Goal: Information Seeking & Learning: Learn about a topic

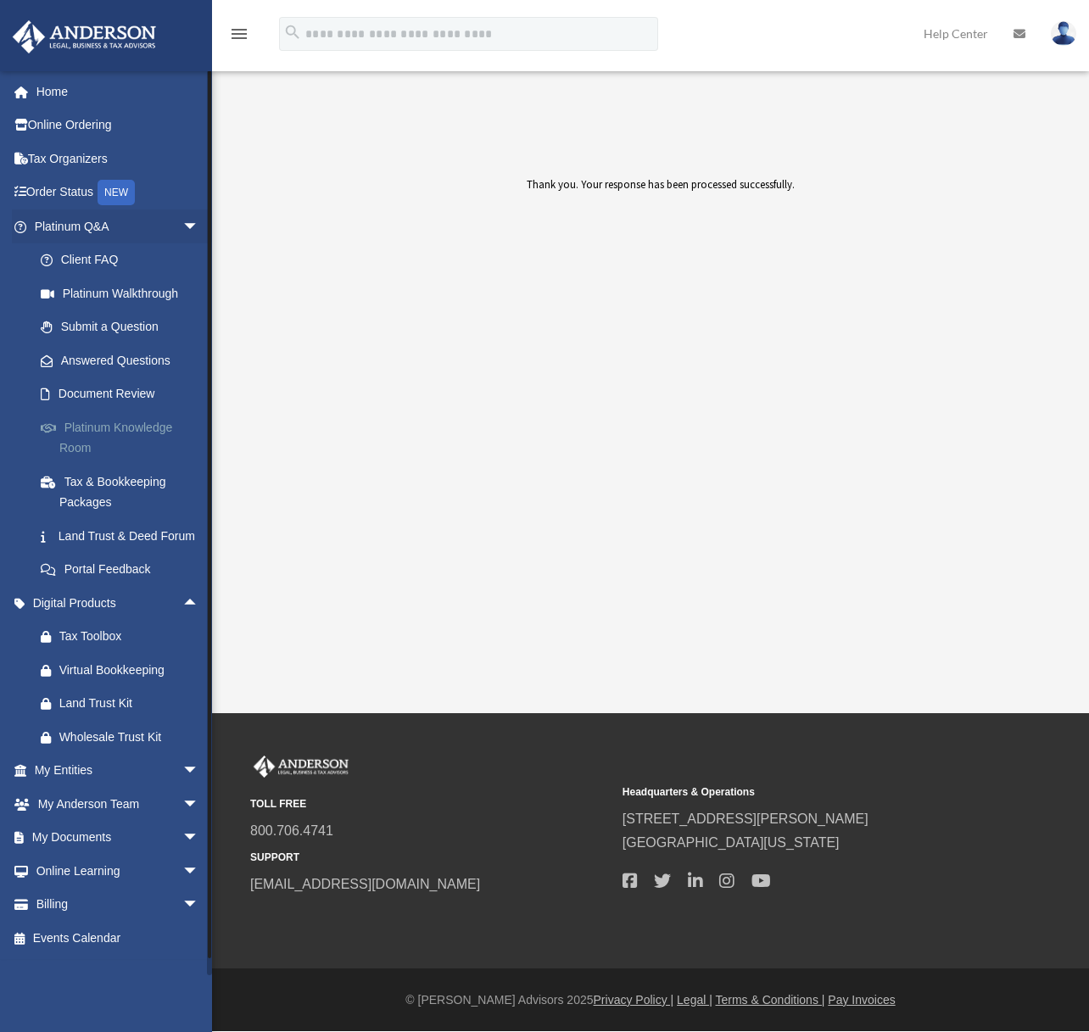
click at [141, 431] on link "Platinum Knowledge Room" at bounding box center [124, 438] width 201 height 54
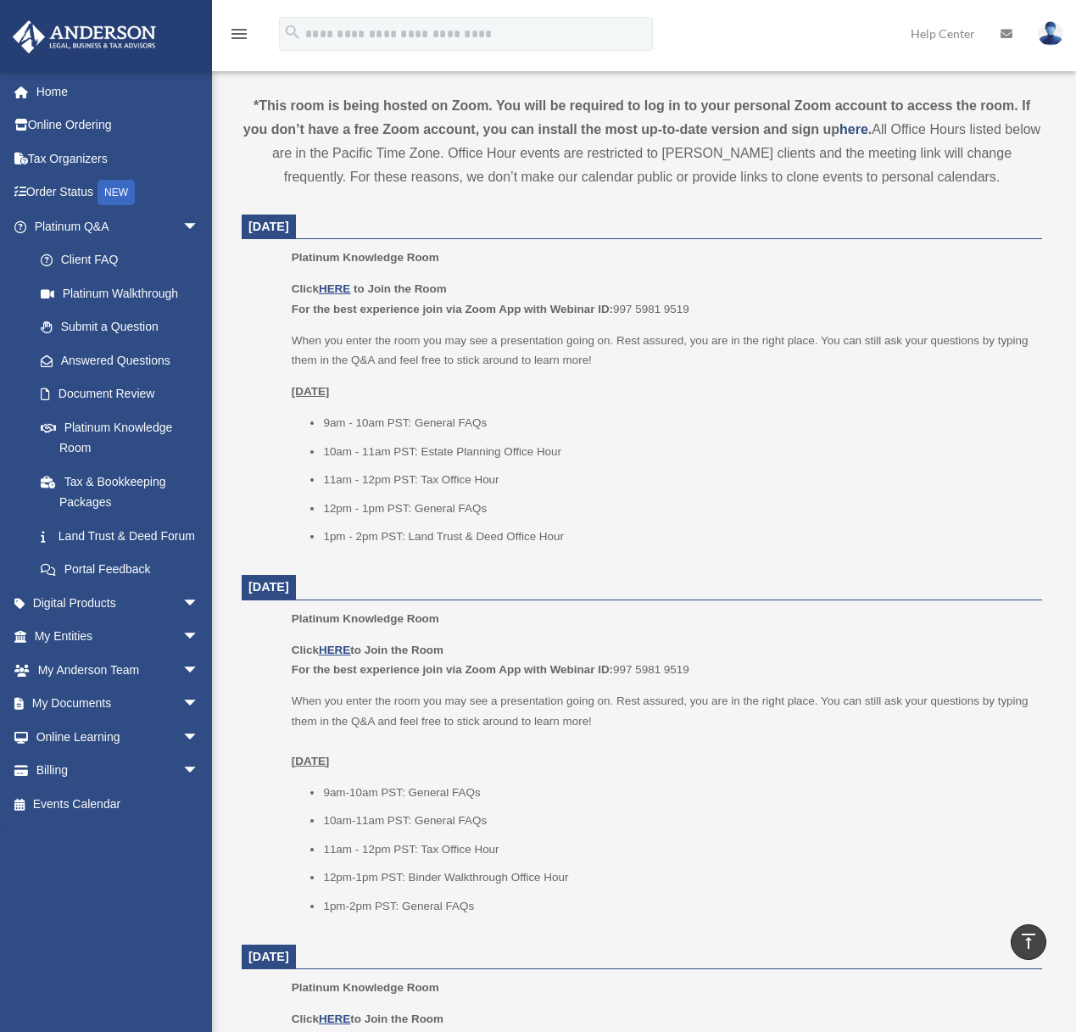
scroll to position [573, 0]
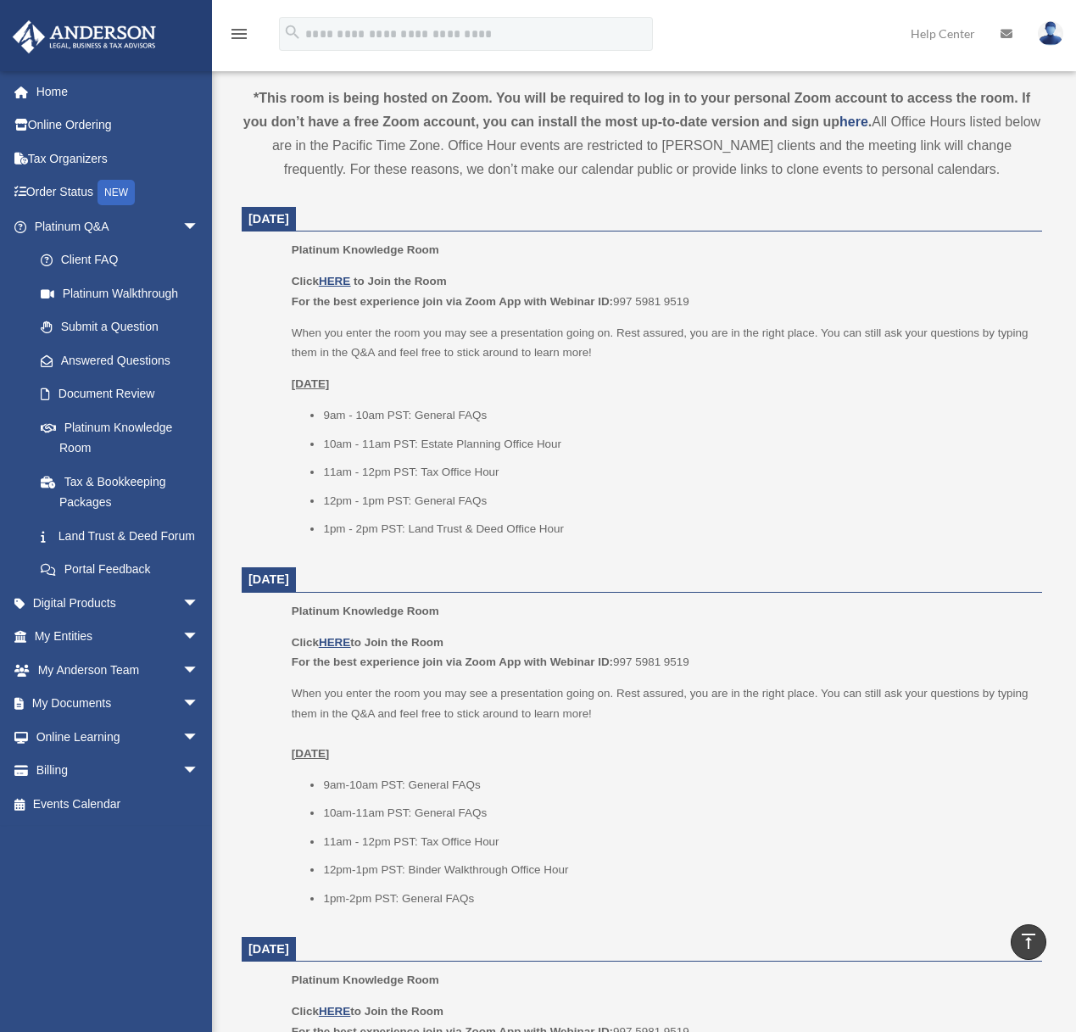
click at [343, 651] on p "Click HERE to Join the Room For the best experience join via Zoom App with Webi…" at bounding box center [661, 653] width 739 height 40
click at [338, 647] on u "HERE" at bounding box center [334, 642] width 31 height 13
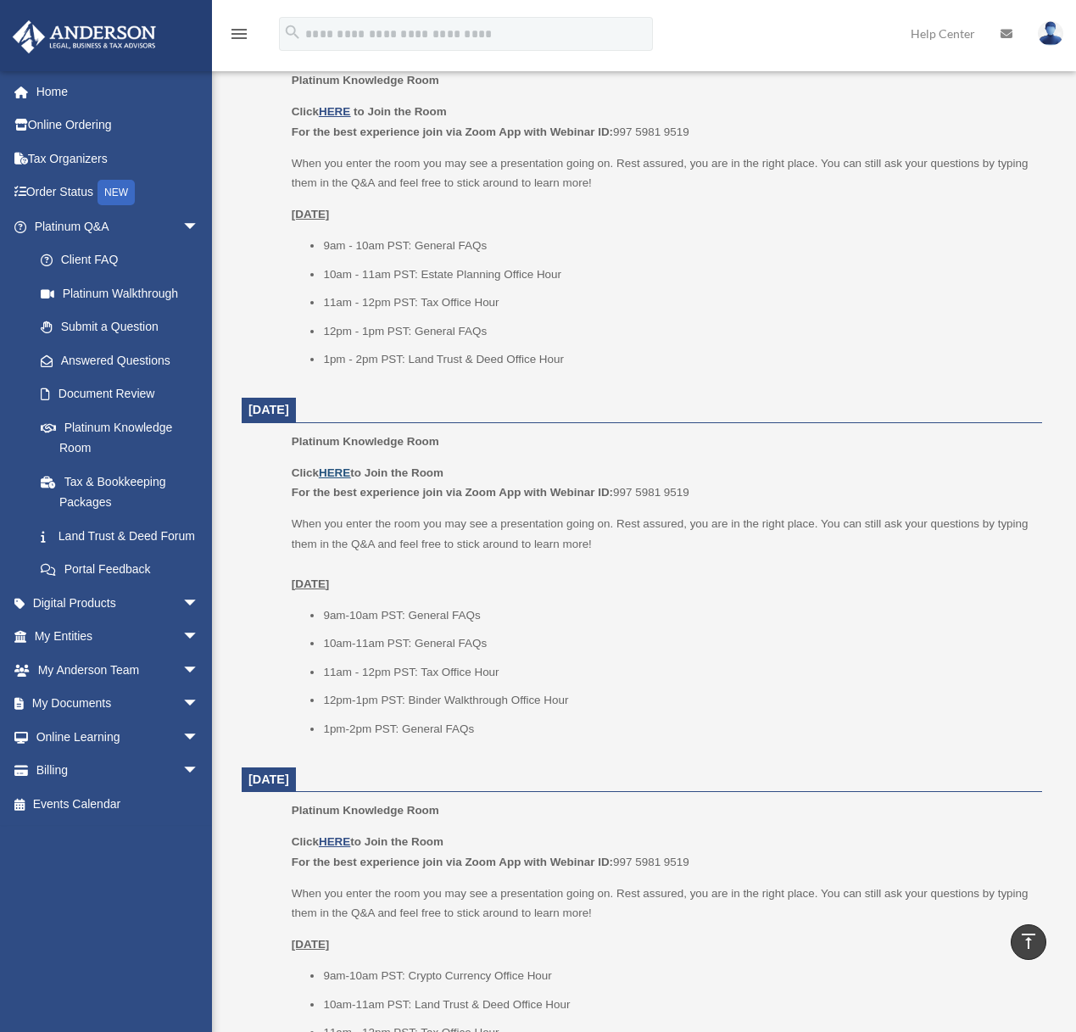
scroll to position [0, 0]
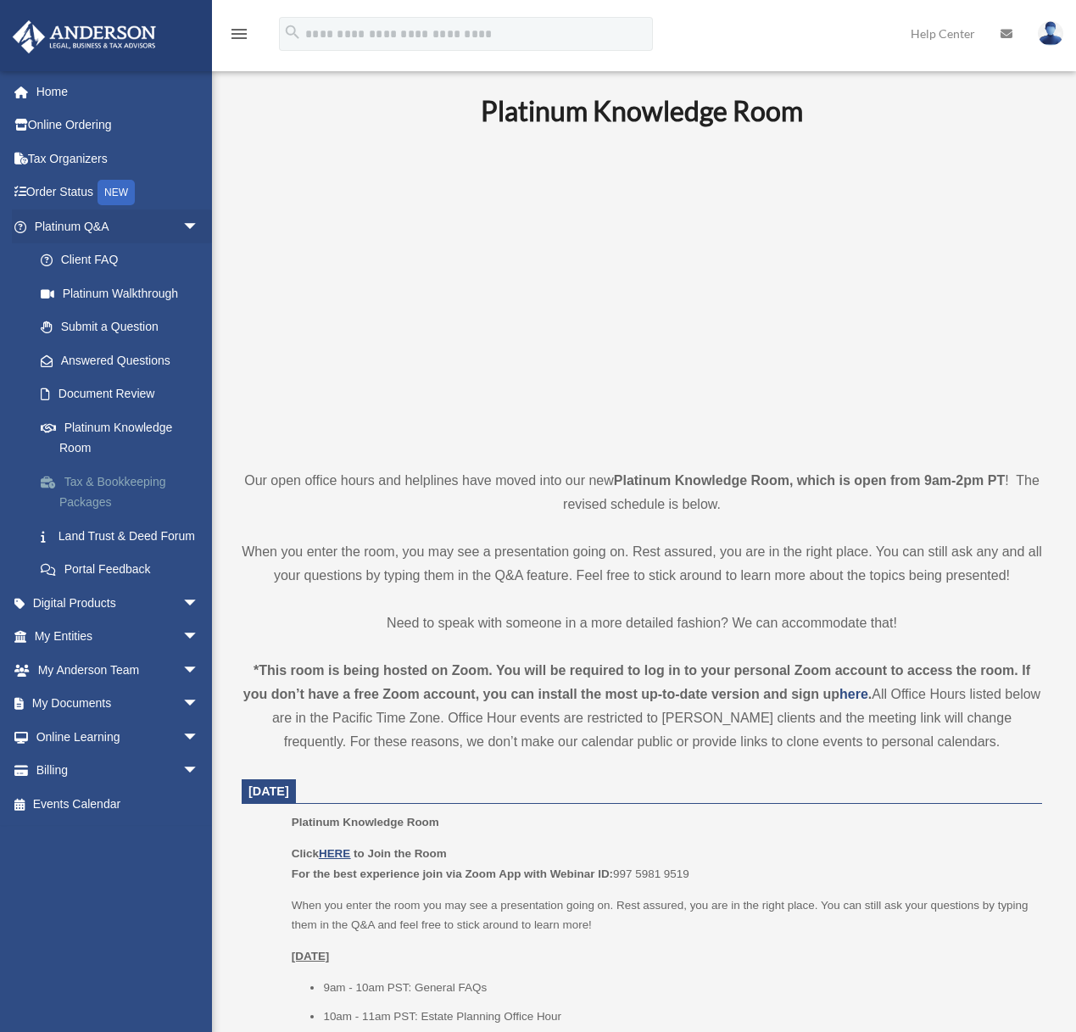
click at [97, 500] on link "Tax & Bookkeeping Packages" at bounding box center [124, 492] width 201 height 54
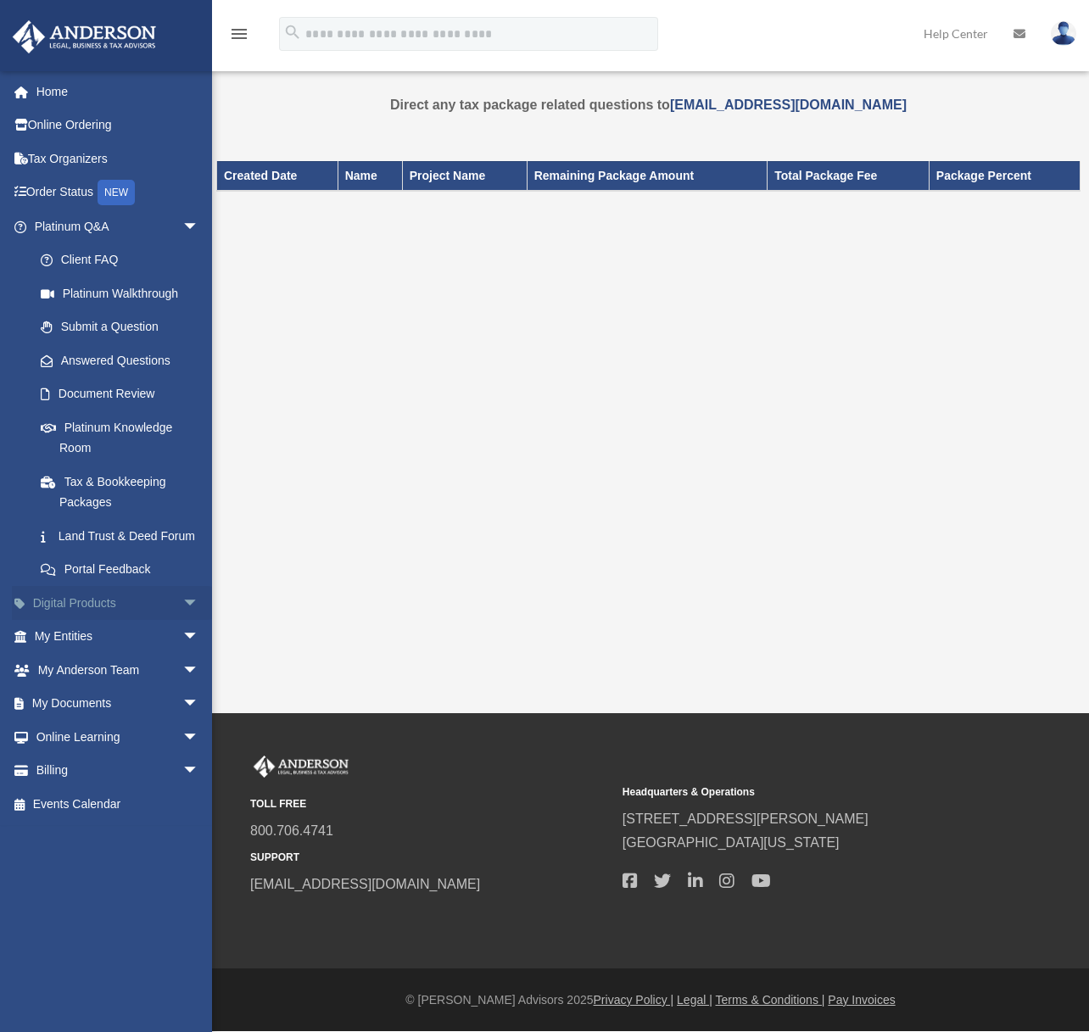
click at [182, 618] on span "arrow_drop_down" at bounding box center [199, 603] width 34 height 35
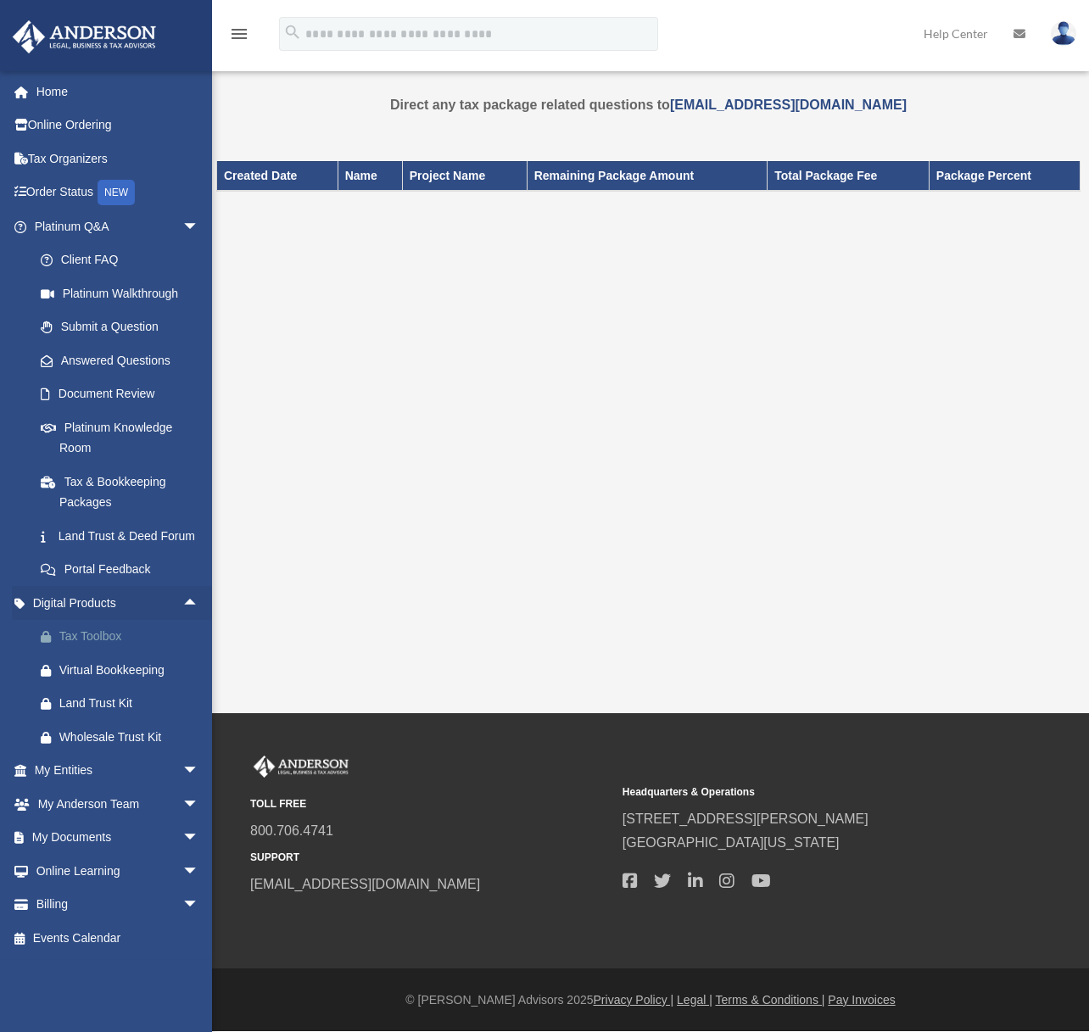
click at [68, 647] on div "Tax Toolbox" at bounding box center [131, 636] width 144 height 21
click at [156, 776] on link "My Entities arrow_drop_down" at bounding box center [118, 771] width 213 height 34
click at [182, 779] on span "arrow_drop_down" at bounding box center [199, 771] width 34 height 35
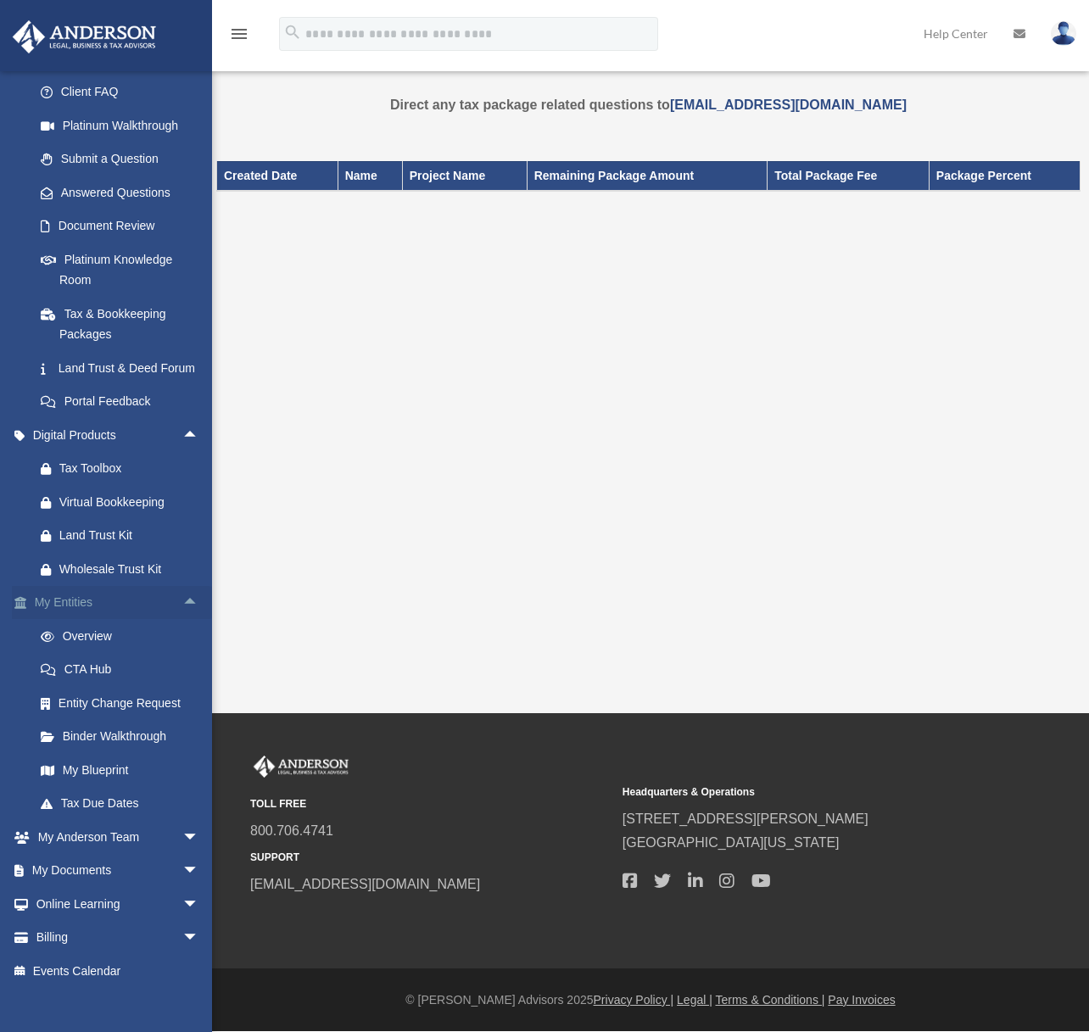
scroll to position [172, 0]
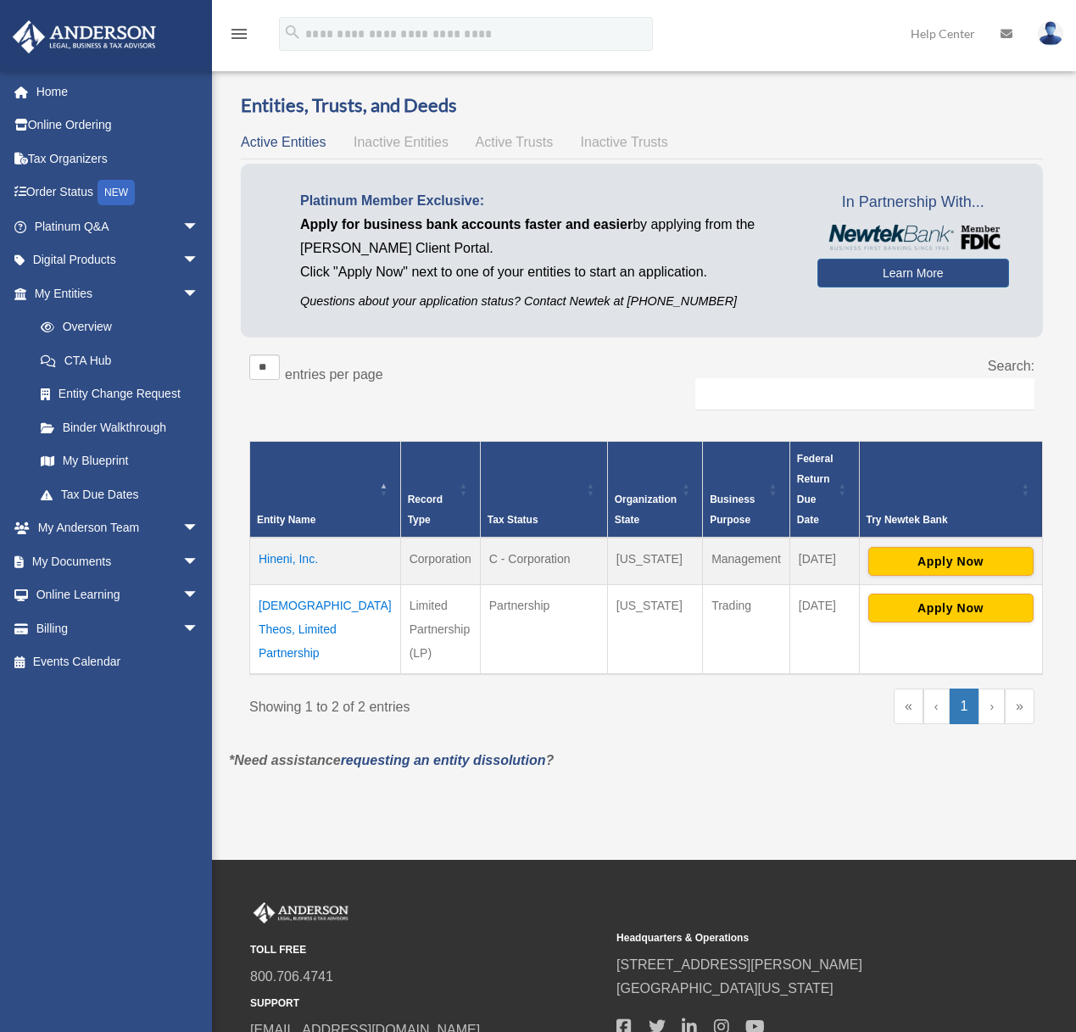
click at [919, 510] on div "Try Newtek Bank" at bounding box center [942, 520] width 150 height 20
click at [922, 510] on div "Try Newtek Bank" at bounding box center [942, 520] width 150 height 20
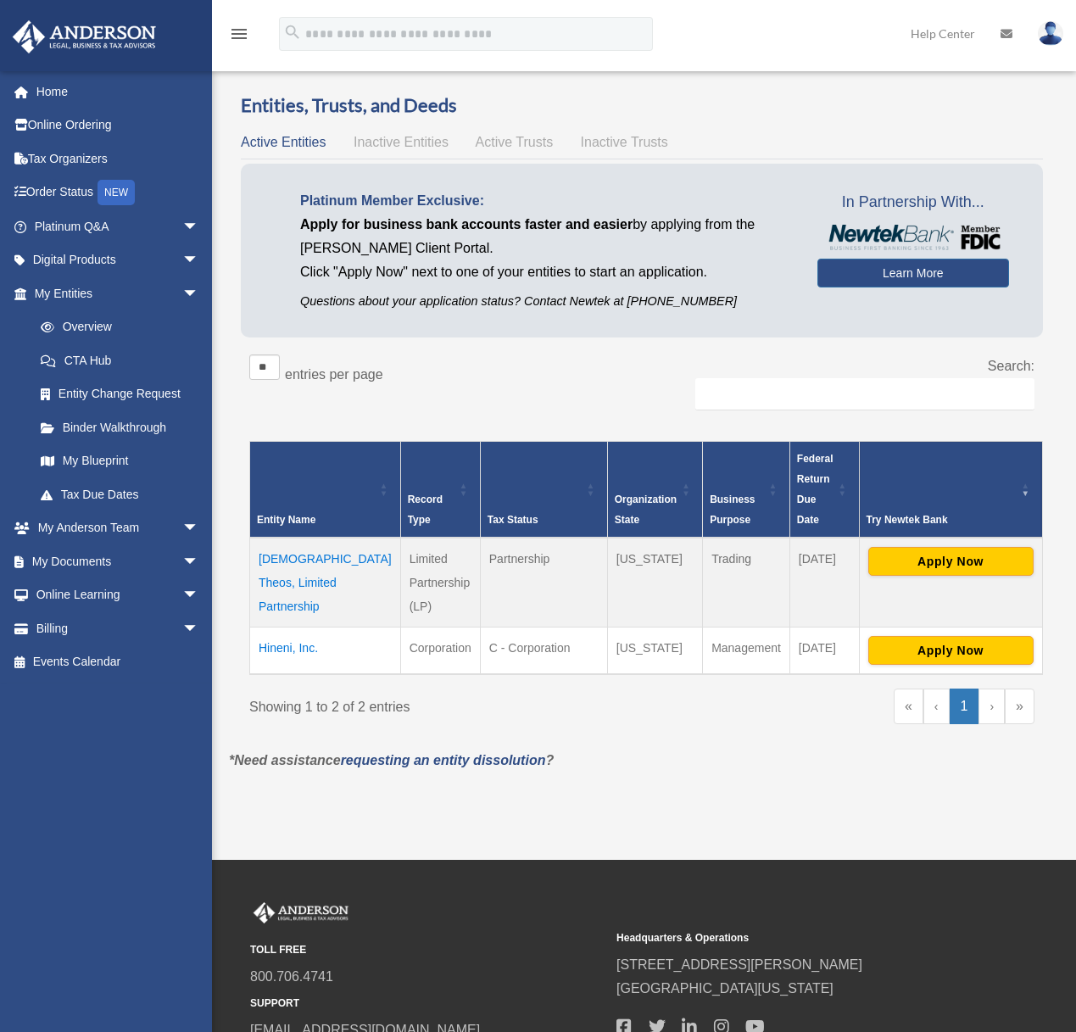
click at [922, 510] on div "Try Newtek Bank" at bounding box center [942, 520] width 150 height 20
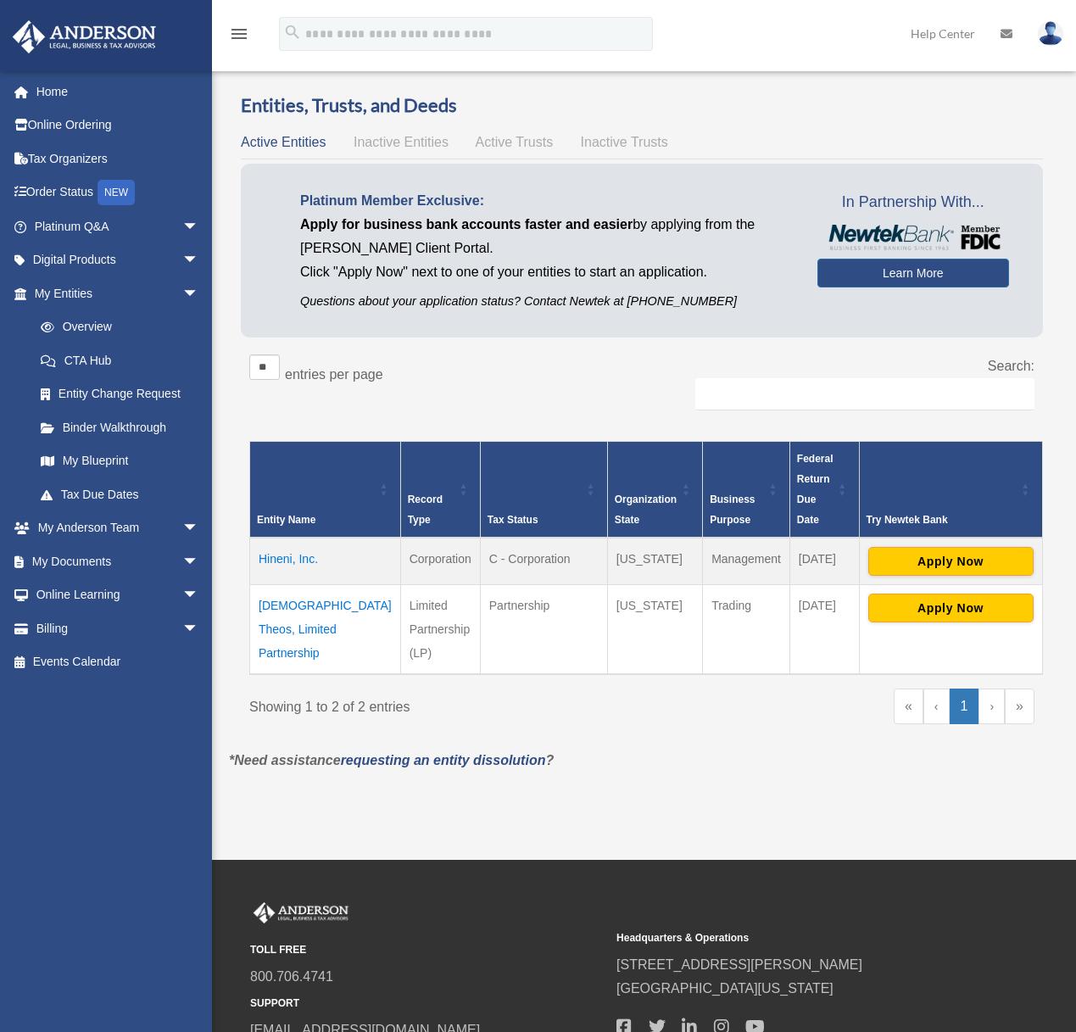
click at [922, 510] on div "Try Newtek Bank" at bounding box center [942, 520] width 150 height 20
click at [914, 510] on div "Try Newtek Bank" at bounding box center [942, 520] width 150 height 20
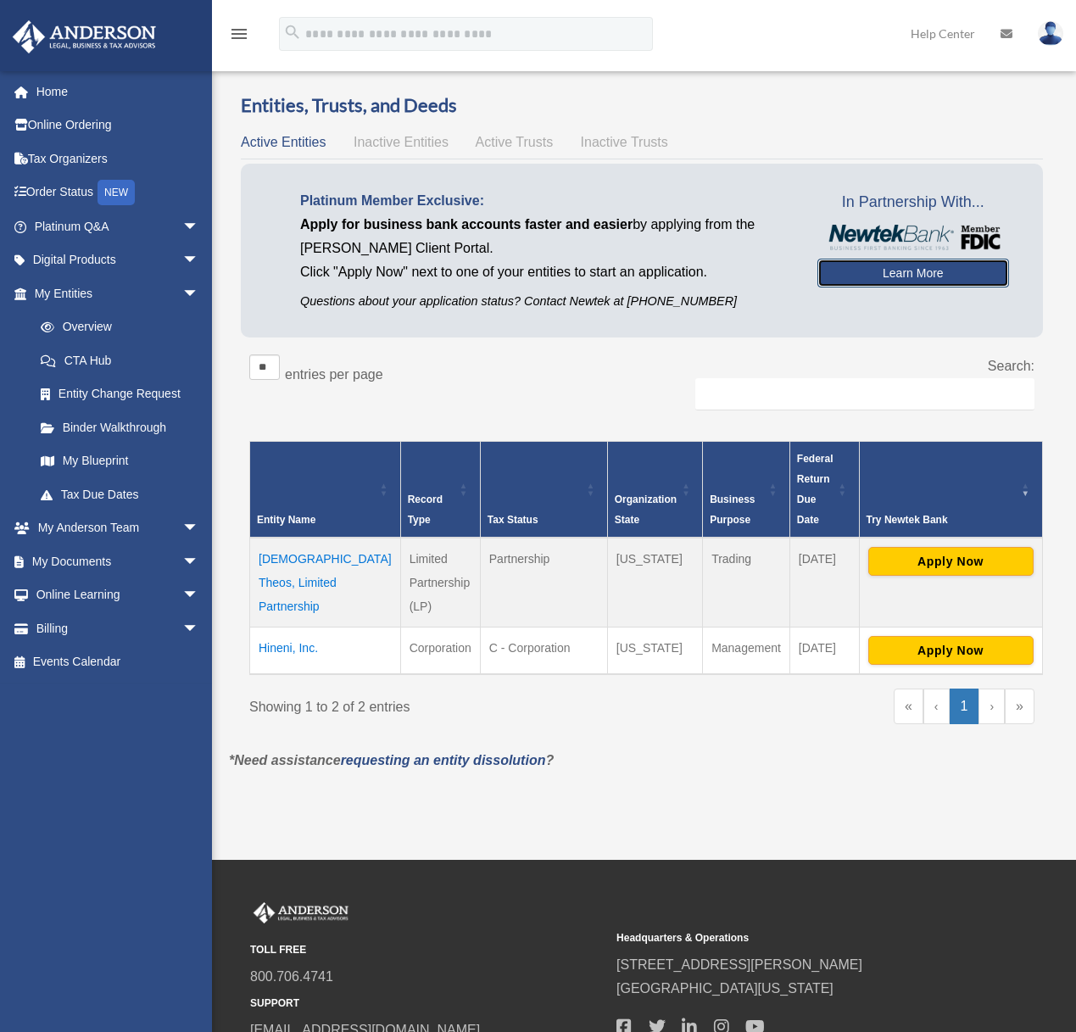
click at [925, 270] on link "Learn More" at bounding box center [914, 273] width 192 height 29
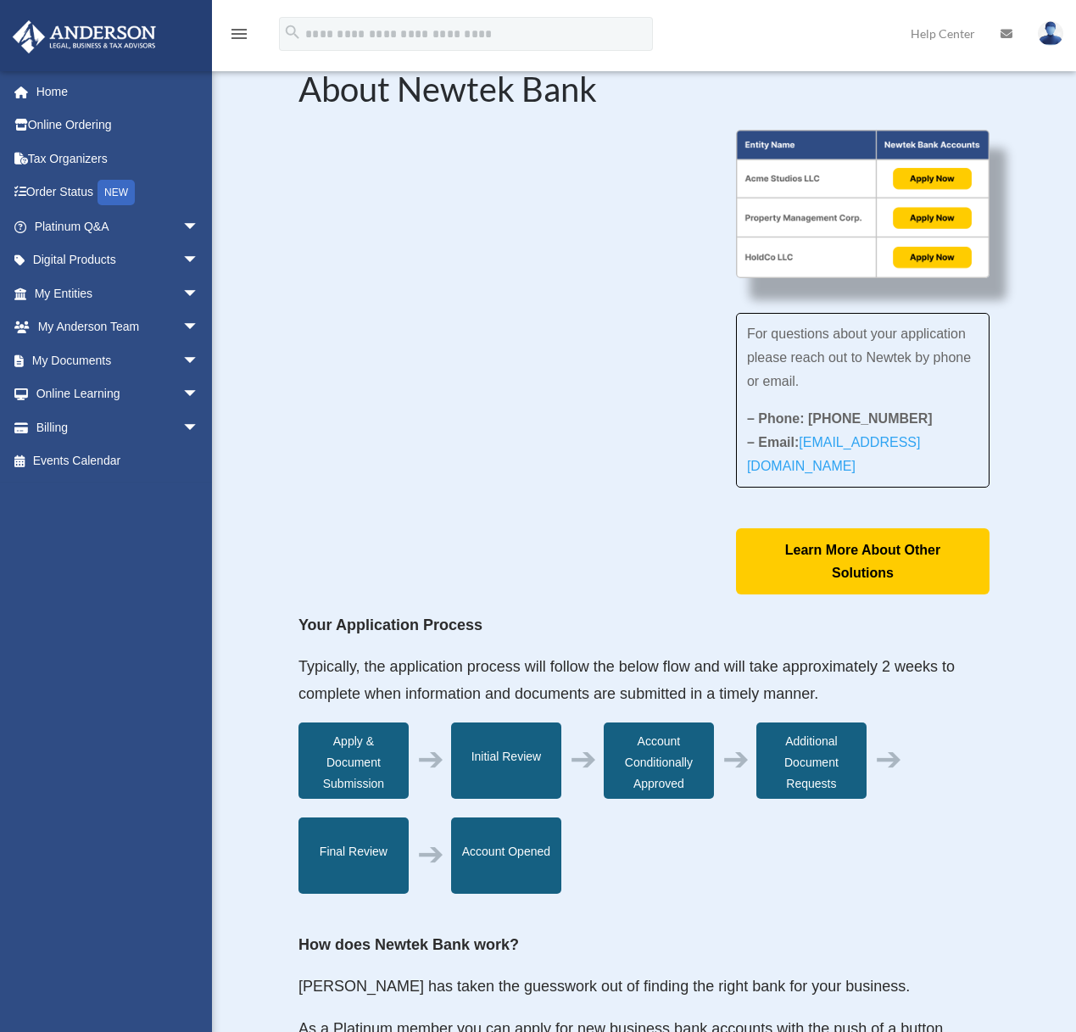
click at [823, 210] on img at bounding box center [863, 204] width 254 height 148
click at [822, 218] on img at bounding box center [863, 204] width 254 height 148
click at [1024, 252] on div "About Newtek Bank For questions about your application please reach out to Newt…" at bounding box center [644, 807] width 864 height 1572
click at [182, 402] on span "arrow_drop_down" at bounding box center [199, 394] width 34 height 35
click at [115, 422] on link "Courses" at bounding box center [124, 428] width 201 height 34
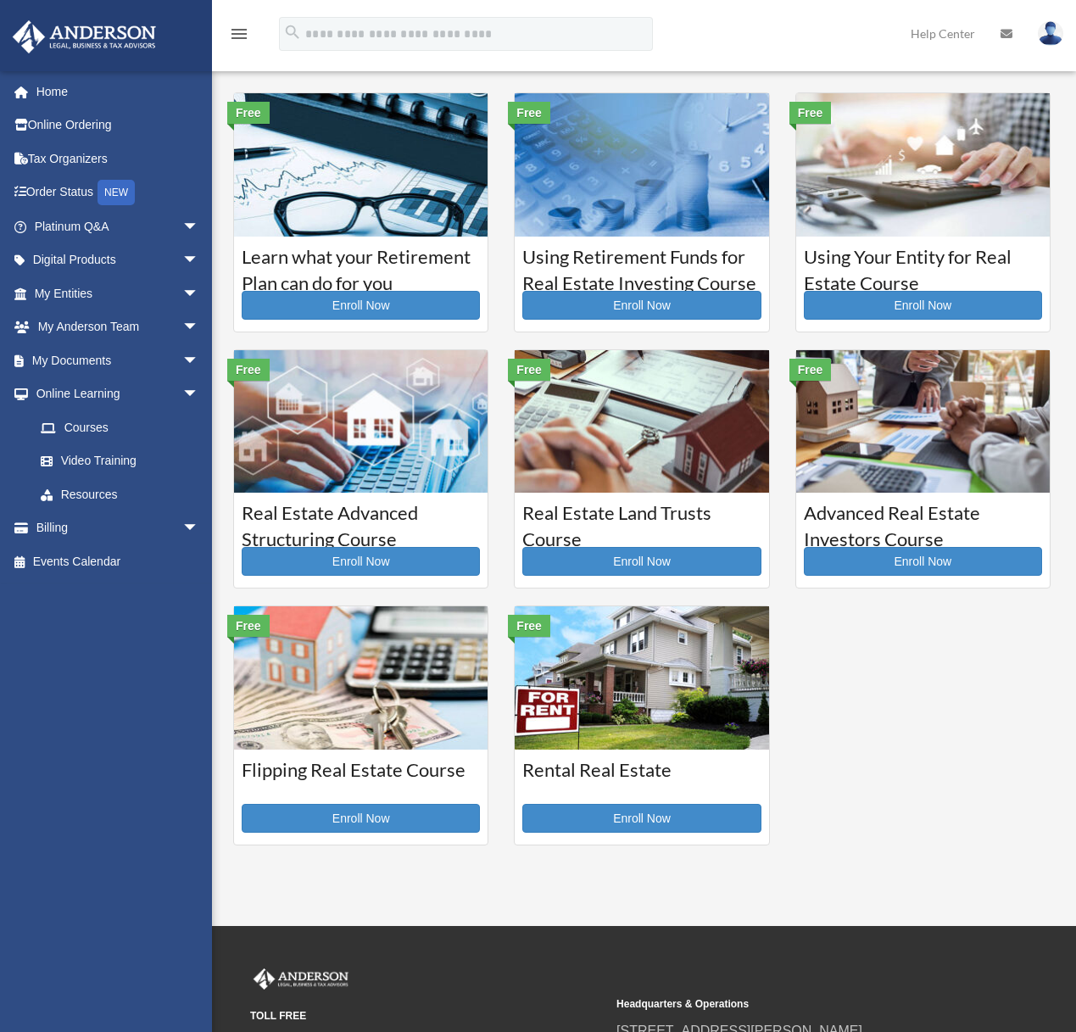
click at [615, 231] on img at bounding box center [642, 164] width 254 height 143
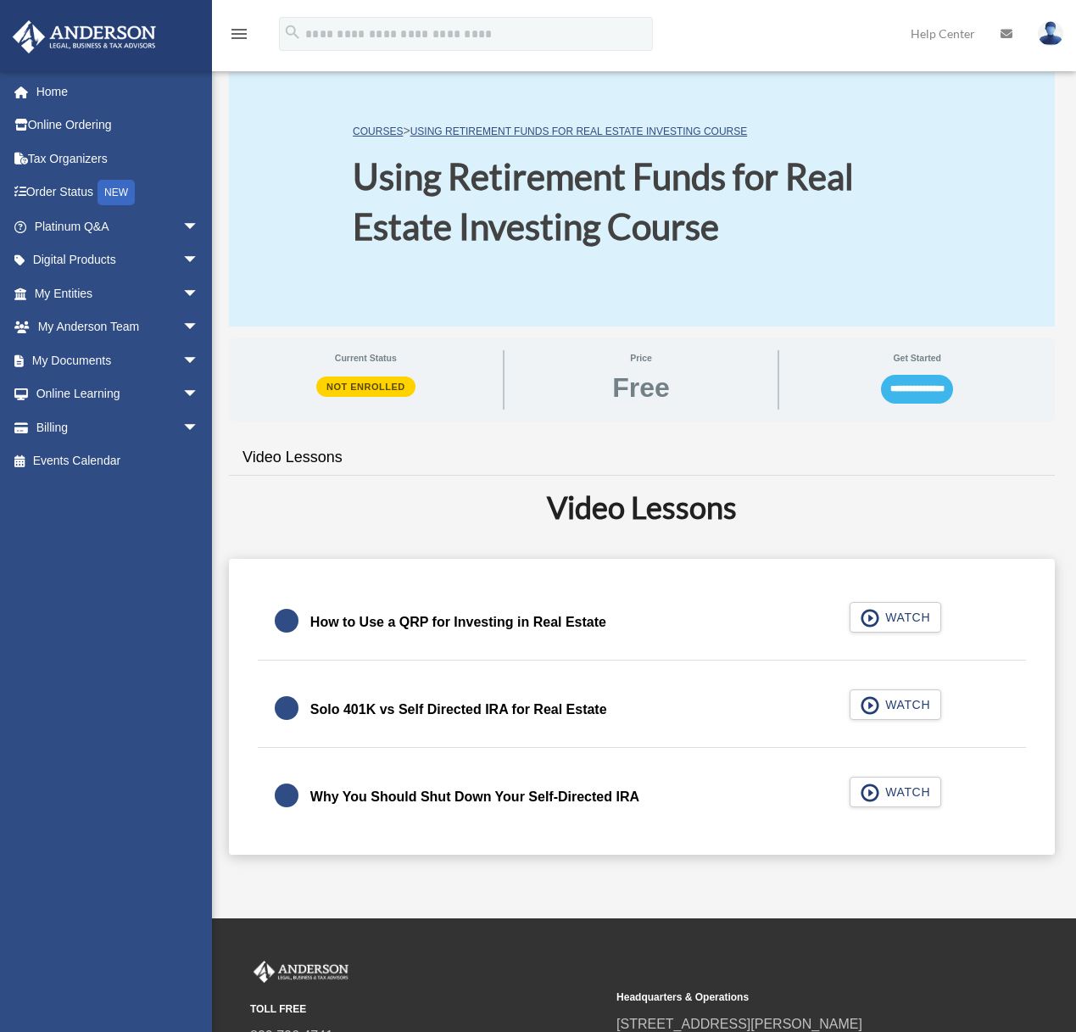
click at [913, 394] on input "**********" at bounding box center [917, 389] width 72 height 29
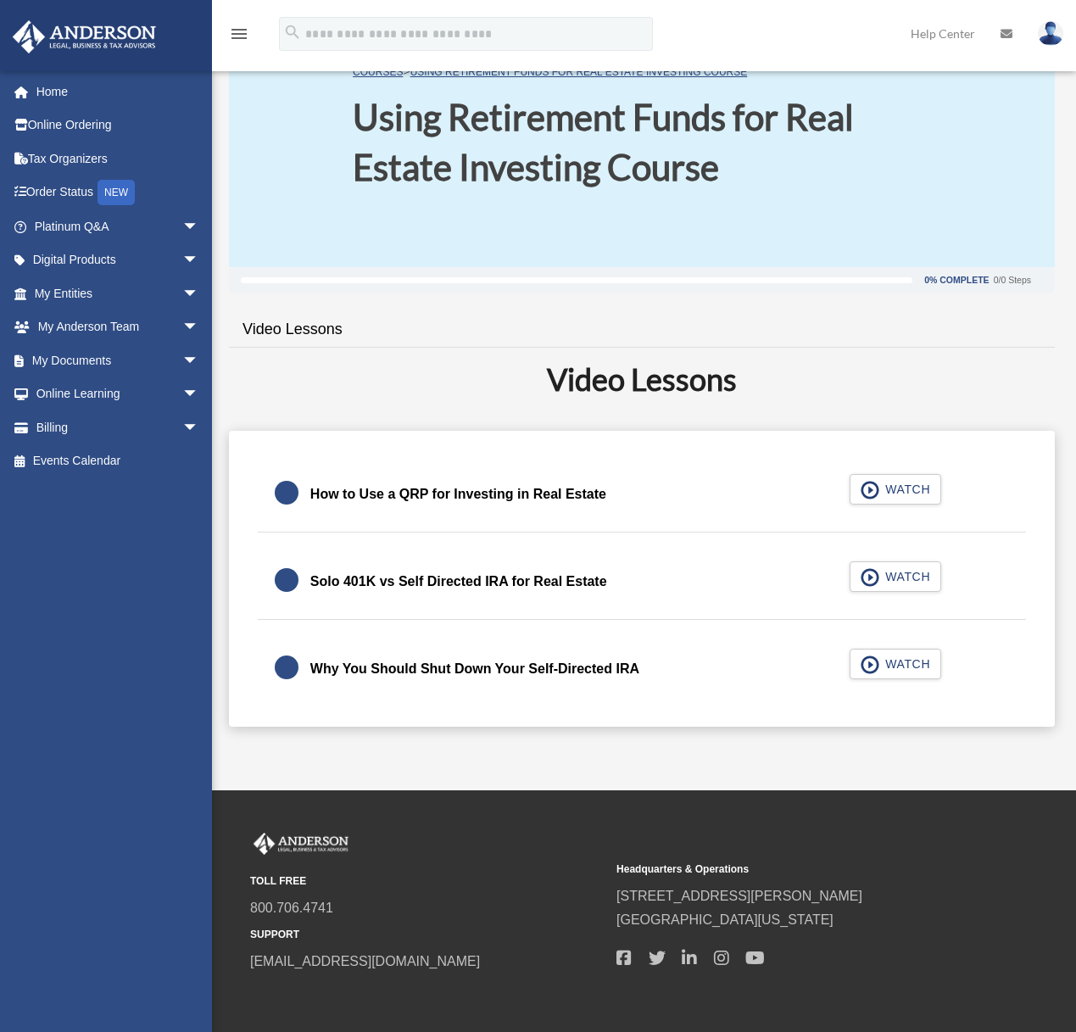
scroll to position [70, 0]
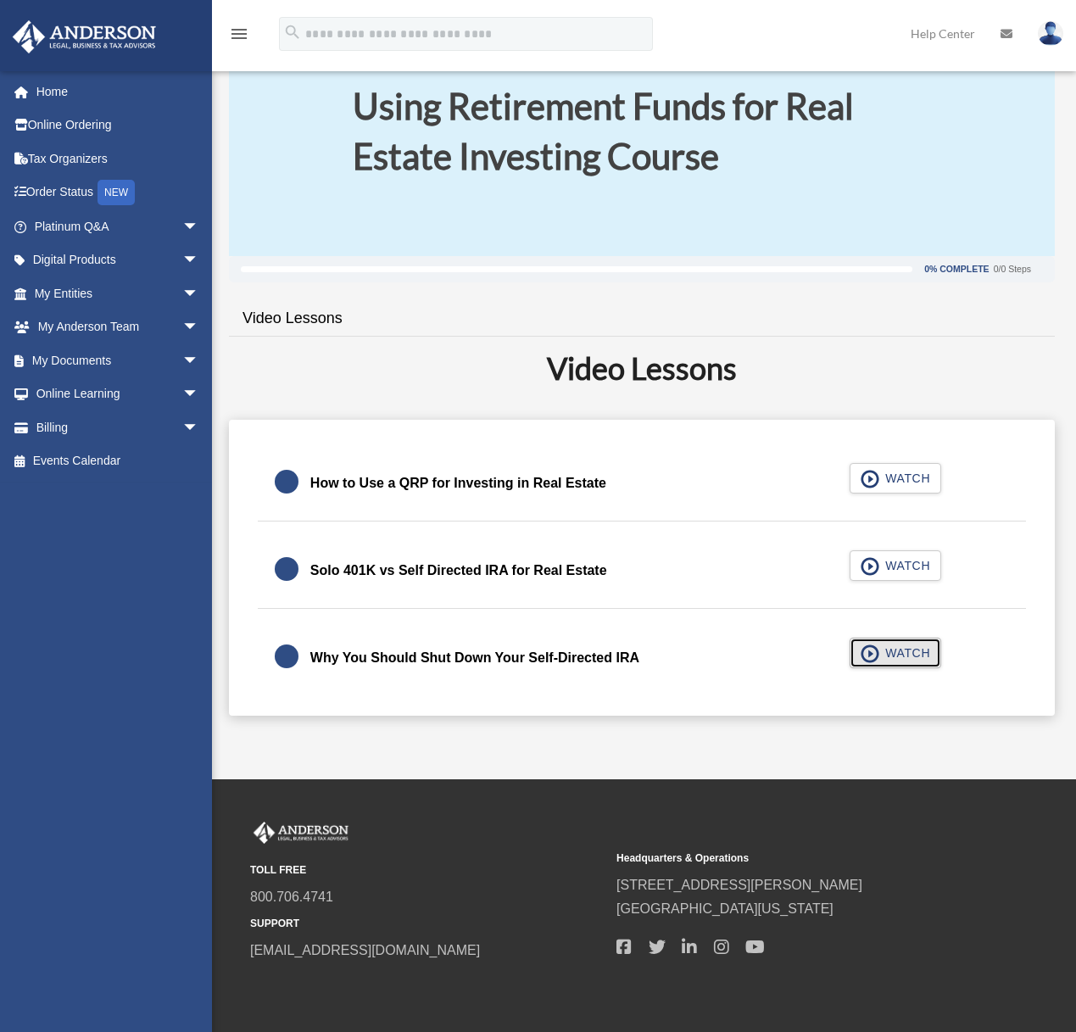
click at [893, 660] on span "WATCH" at bounding box center [906, 653] width 50 height 17
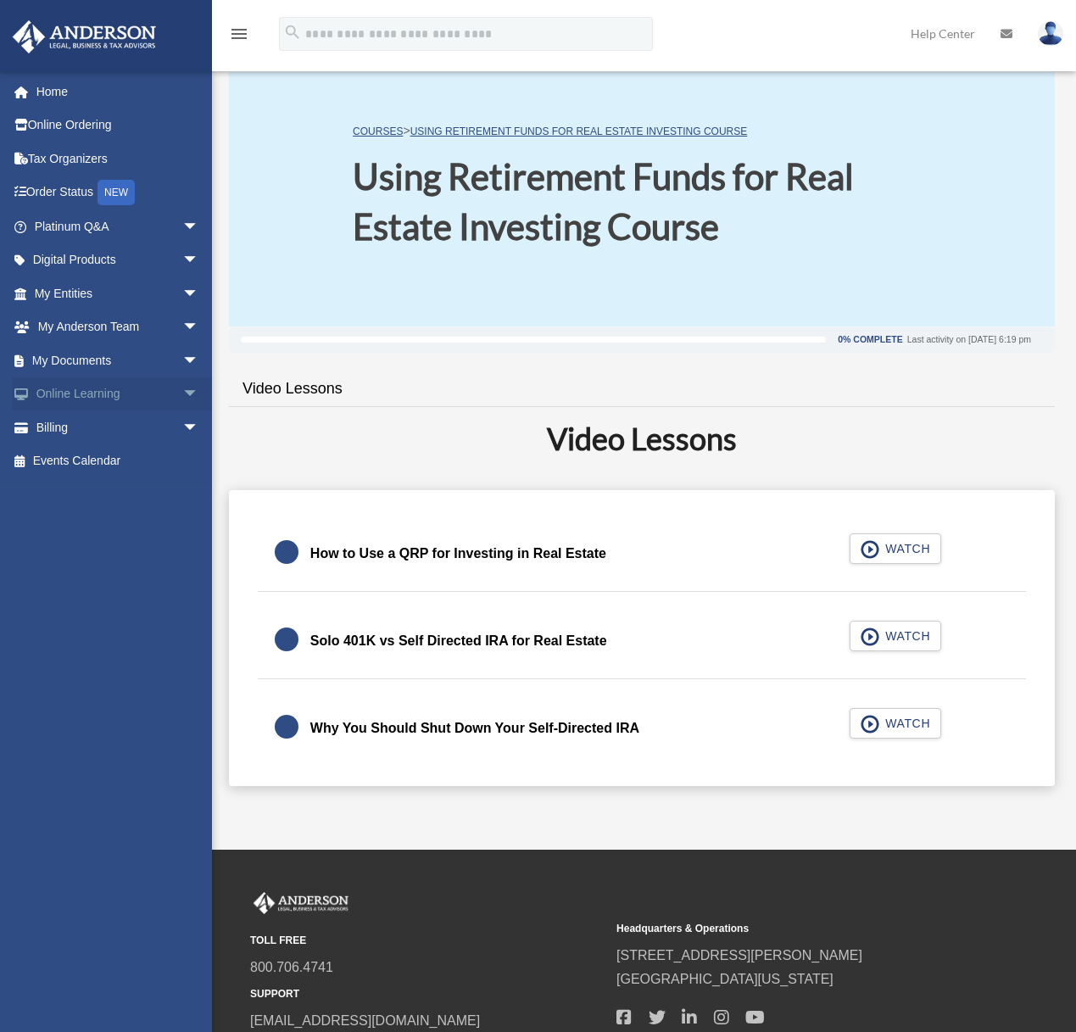
click at [187, 402] on span "arrow_drop_down" at bounding box center [199, 394] width 34 height 35
click at [91, 437] on link "Courses" at bounding box center [124, 428] width 201 height 34
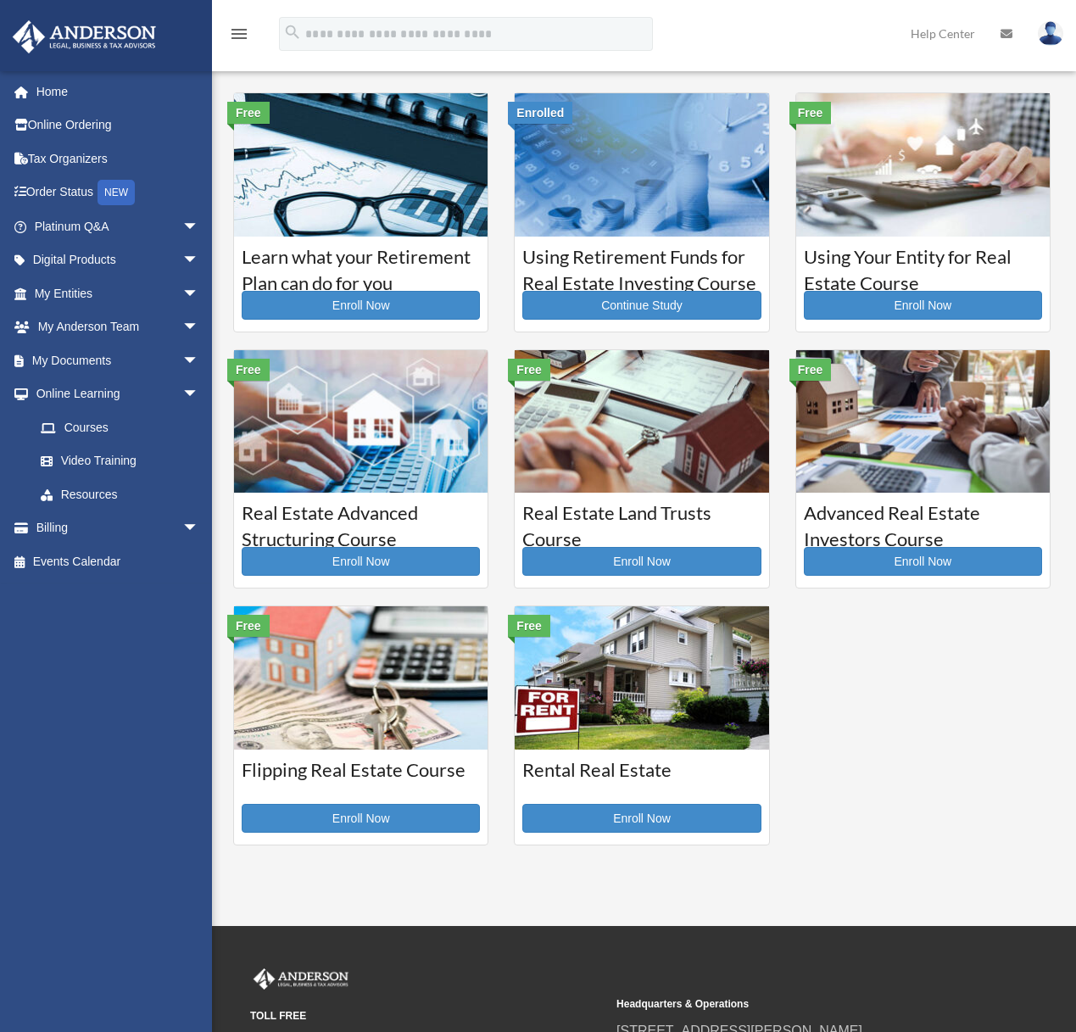
click at [898, 270] on h3 "Using Your Entity for Real Estate Course" at bounding box center [923, 265] width 238 height 42
click at [920, 299] on link "Enroll Now" at bounding box center [923, 305] width 238 height 29
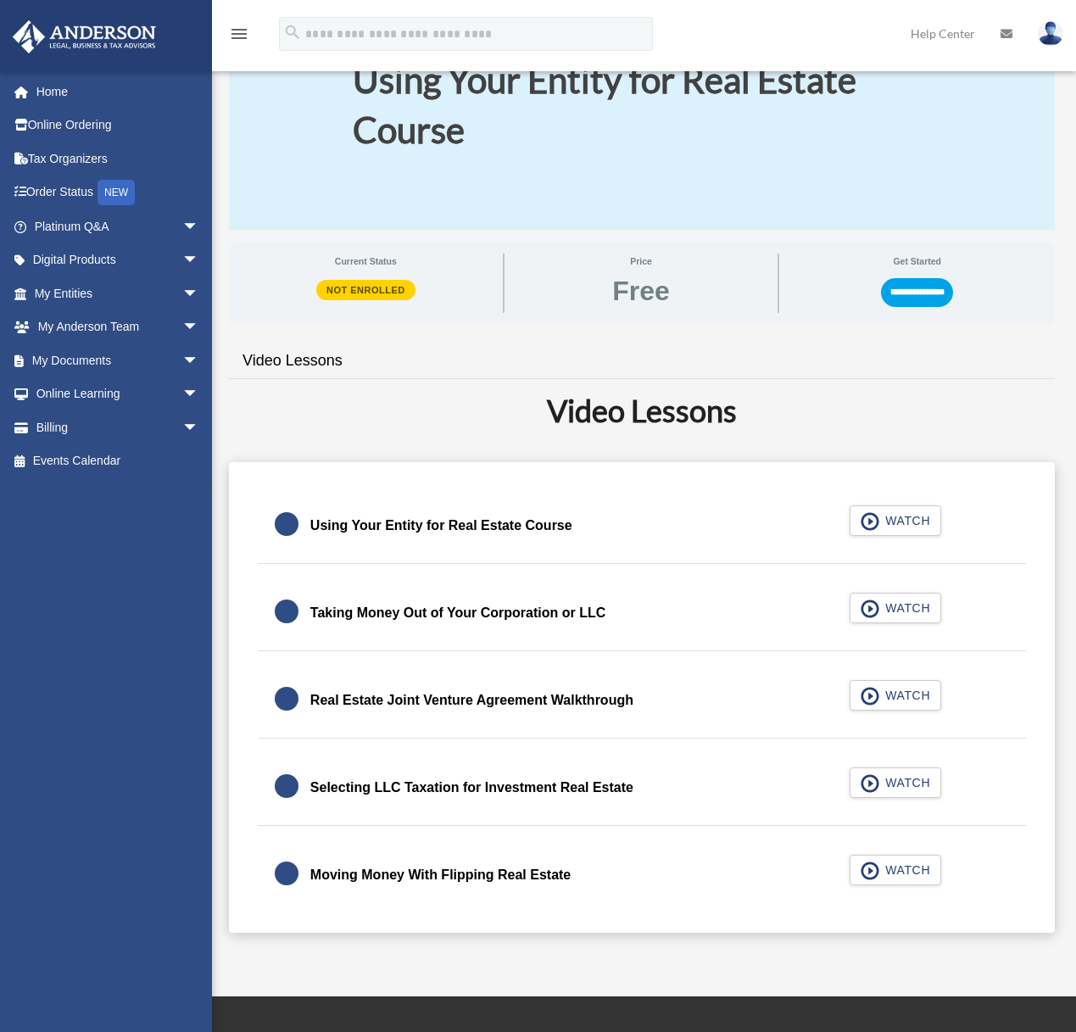
scroll to position [98, 0]
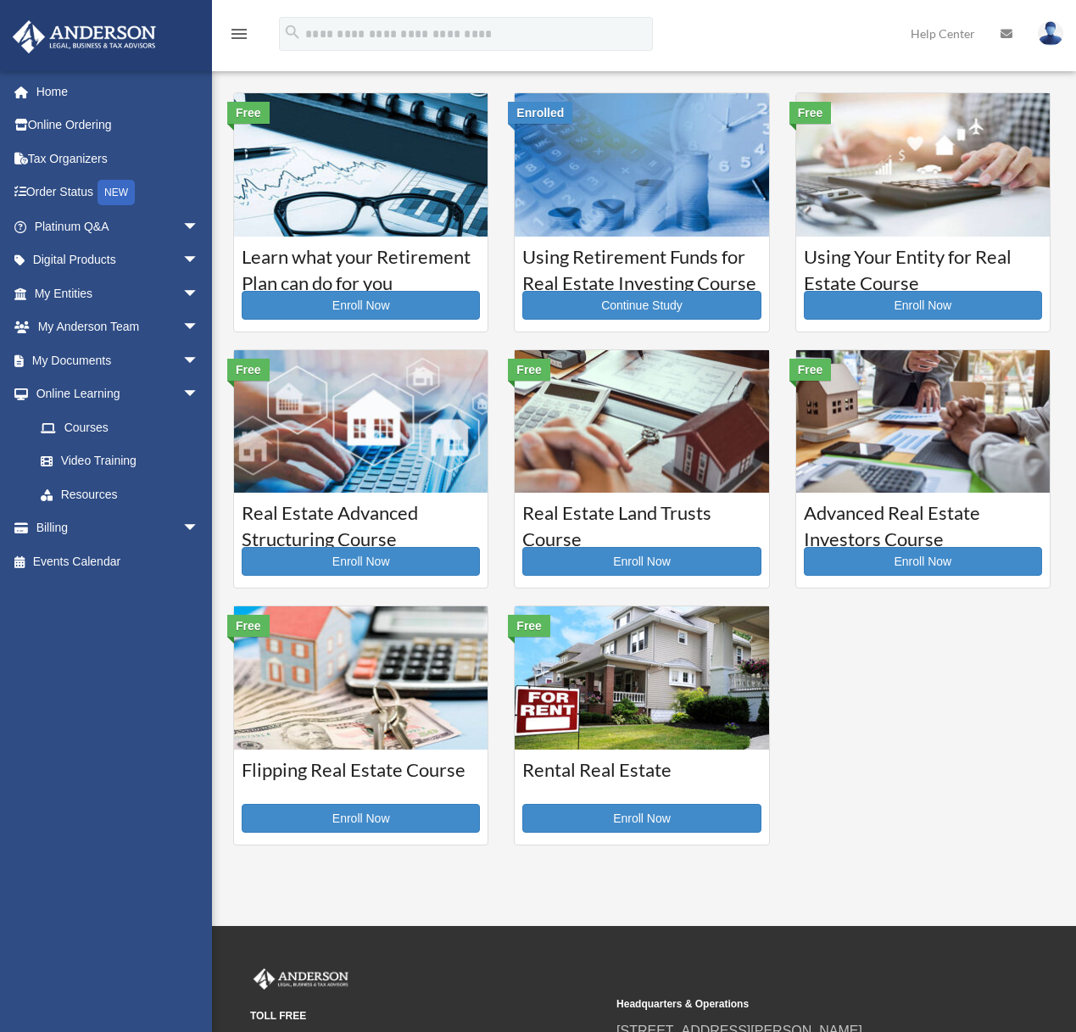
click at [898, 499] on div "Advanced Real Estate Investors Course Enroll Now" at bounding box center [924, 540] width 254 height 95
click at [926, 551] on link "Enroll Now" at bounding box center [923, 561] width 238 height 29
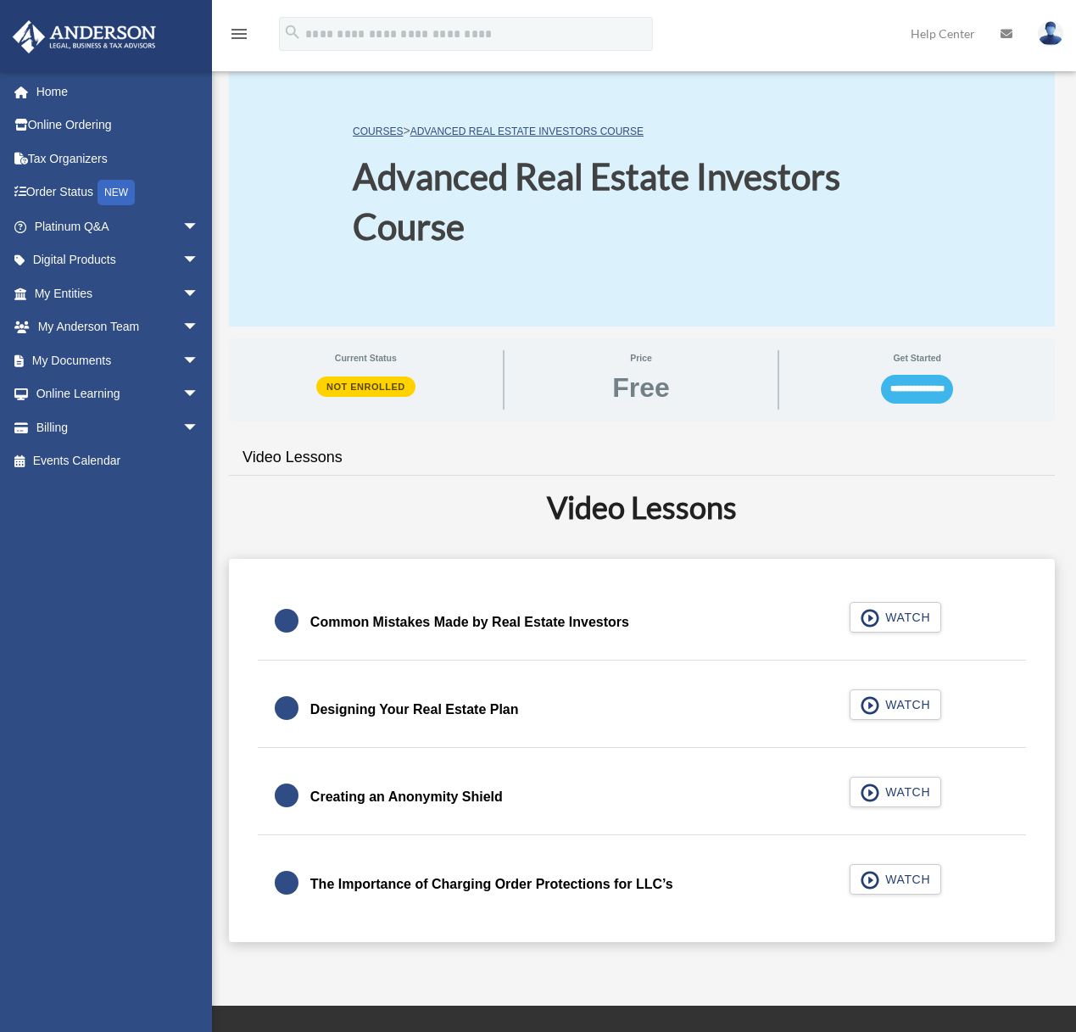
click at [923, 389] on input "**********" at bounding box center [917, 389] width 72 height 29
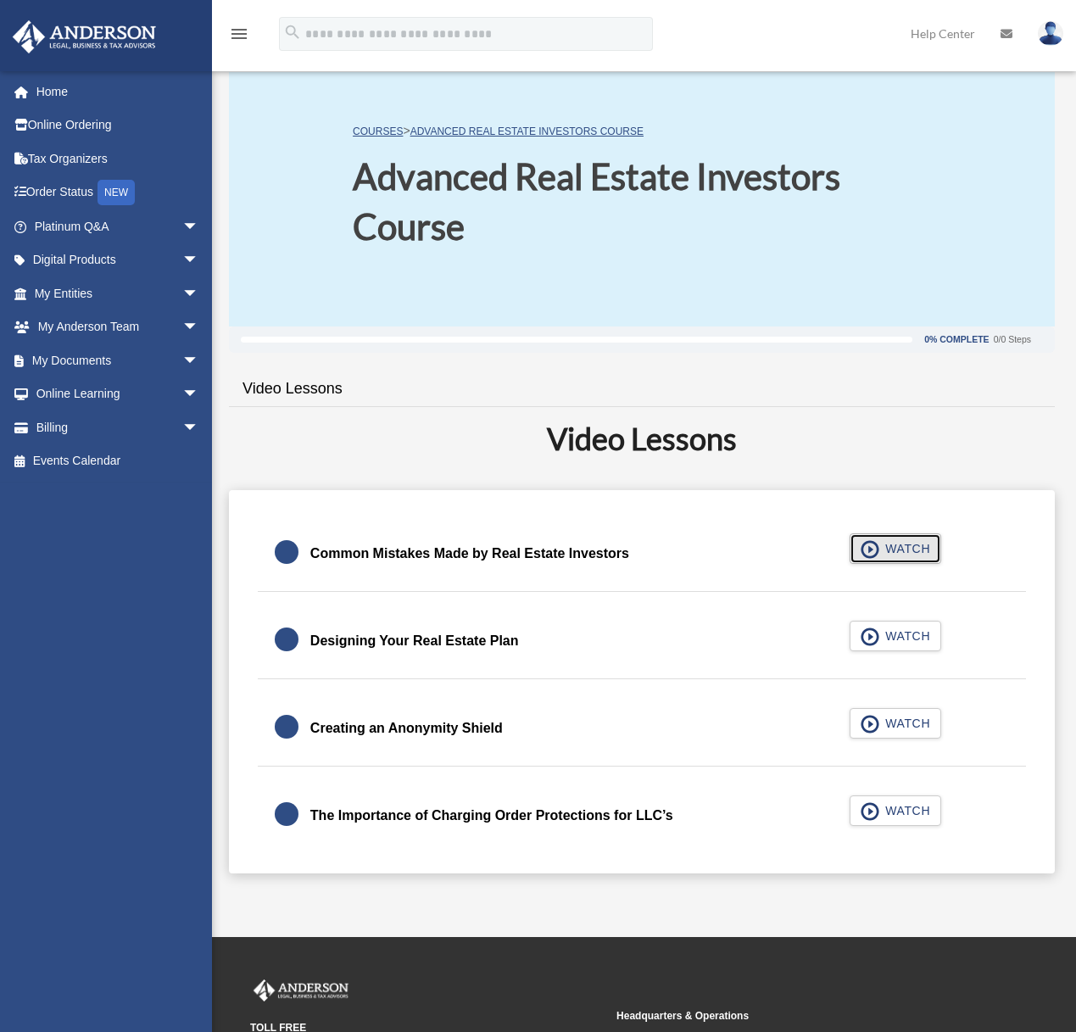
click at [921, 539] on button "WATCH" at bounding box center [896, 549] width 92 height 31
